Goal: Task Accomplishment & Management: Complete application form

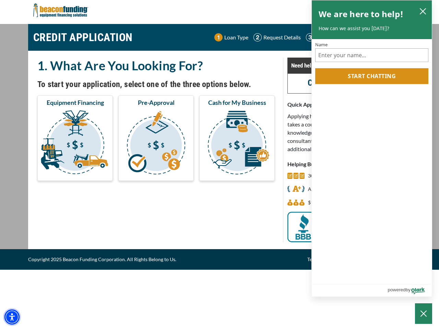
click at [12, 317] on img "Accessibility Menu" at bounding box center [11, 317] width 15 height 15
click at [75, 144] on body "Skip to main content Enable accessibility for low vision Open the accessibility…" at bounding box center [219, 164] width 439 height 329
click at [156, 144] on body "Skip to main content Enable accessibility for low vision Open the accessibility…" at bounding box center [219, 164] width 439 height 329
click at [237, 144] on body "Skip to main content Enable accessibility for low vision Open the accessibility…" at bounding box center [219, 164] width 439 height 329
click at [423, 11] on body "Skip to main content Enable accessibility for low vision Open the accessibility…" at bounding box center [219, 164] width 439 height 329
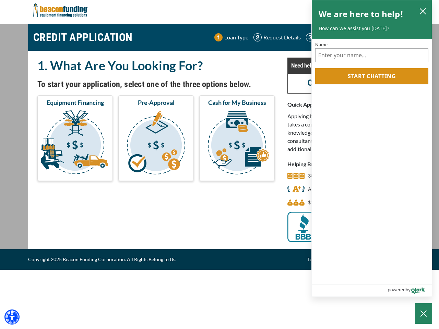
click at [372, 76] on body "Skip to main content Enable accessibility for low vision Open the accessibility…" at bounding box center [219, 164] width 439 height 329
click at [423, 314] on body "Skip to main content Enable accessibility for low vision Open the accessibility…" at bounding box center [219, 164] width 439 height 329
